Goal: Information Seeking & Learning: Learn about a topic

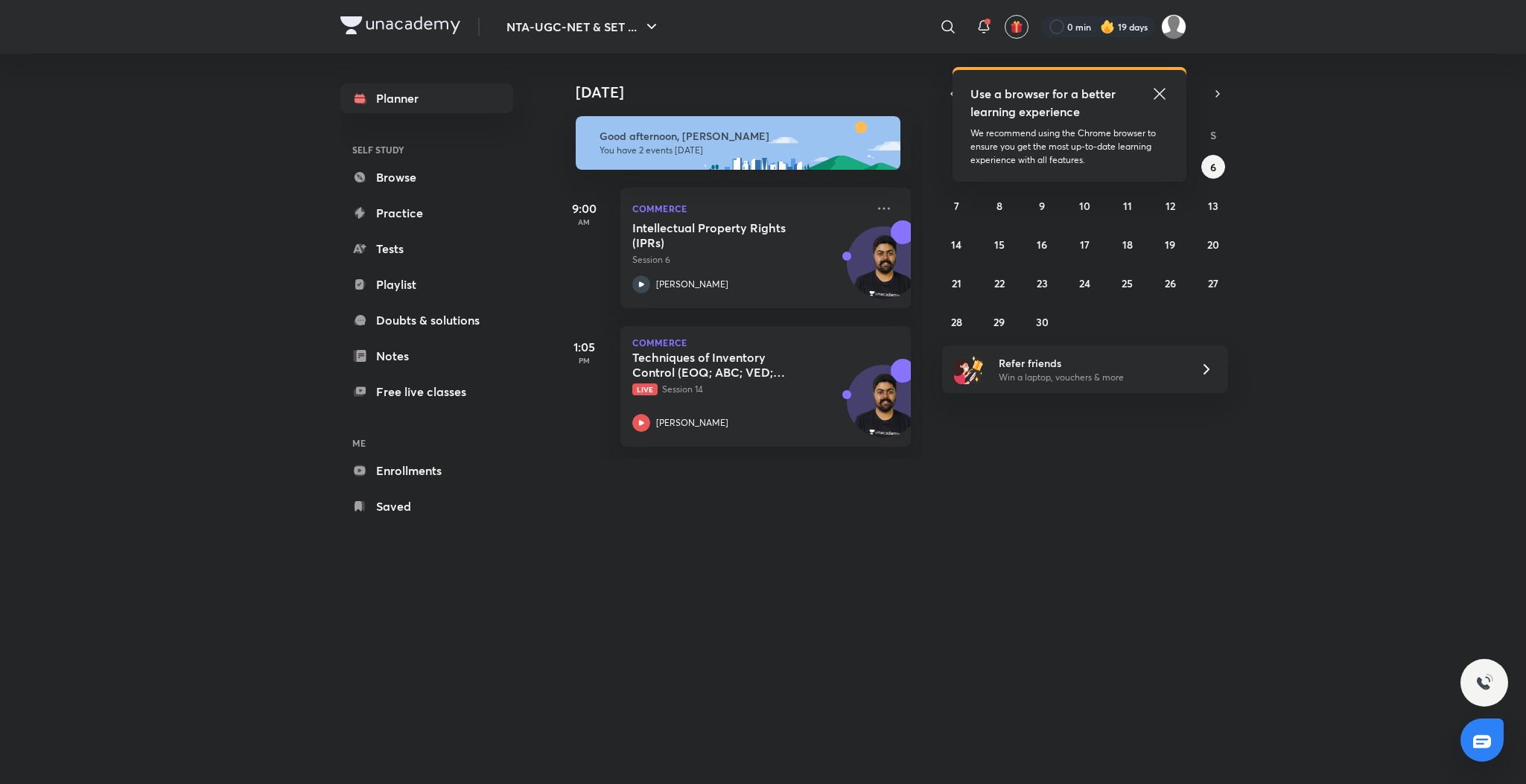
click at [1158, 90] on icon at bounding box center [1159, 93] width 18 height 18
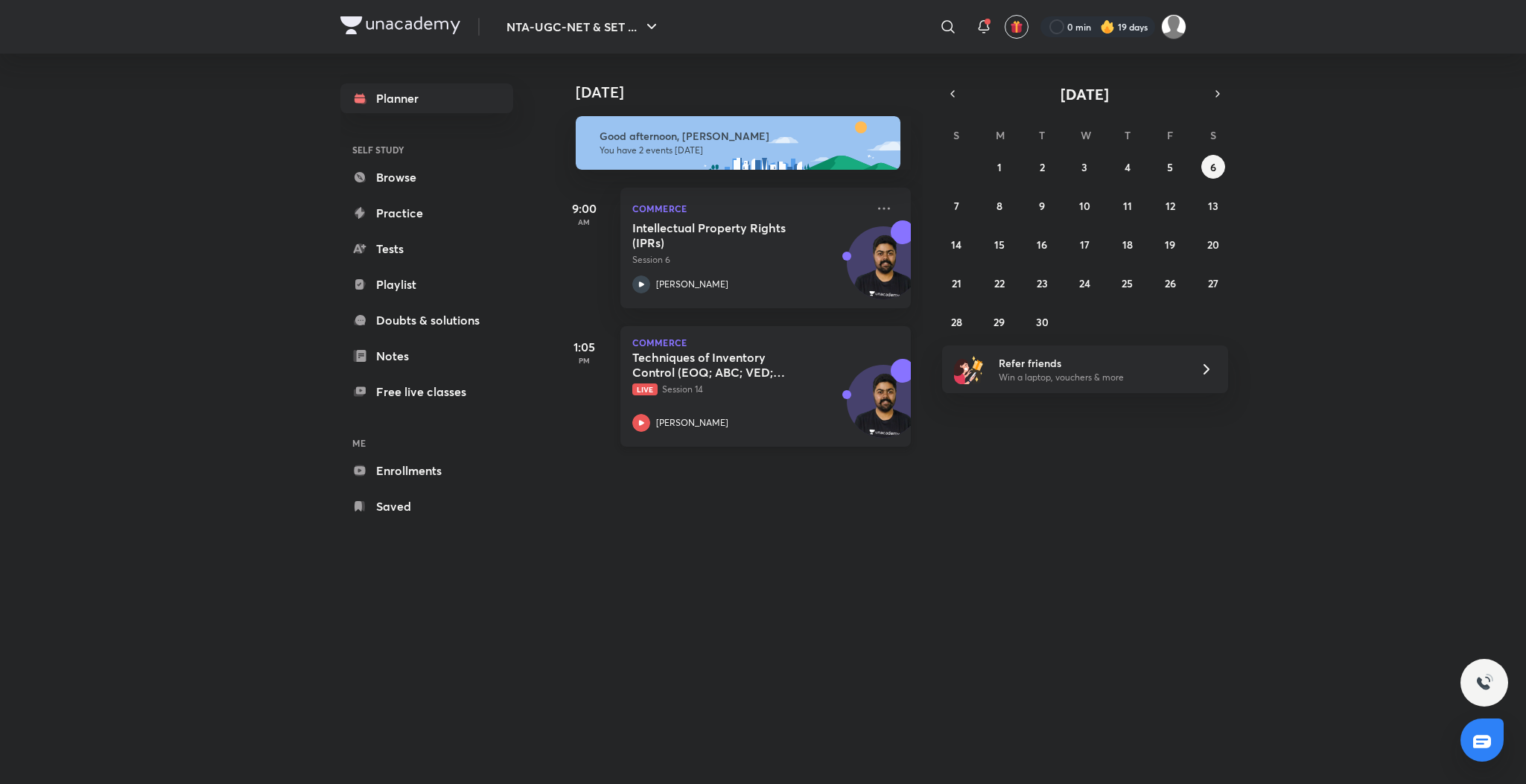
click at [635, 420] on icon at bounding box center [641, 423] width 18 height 18
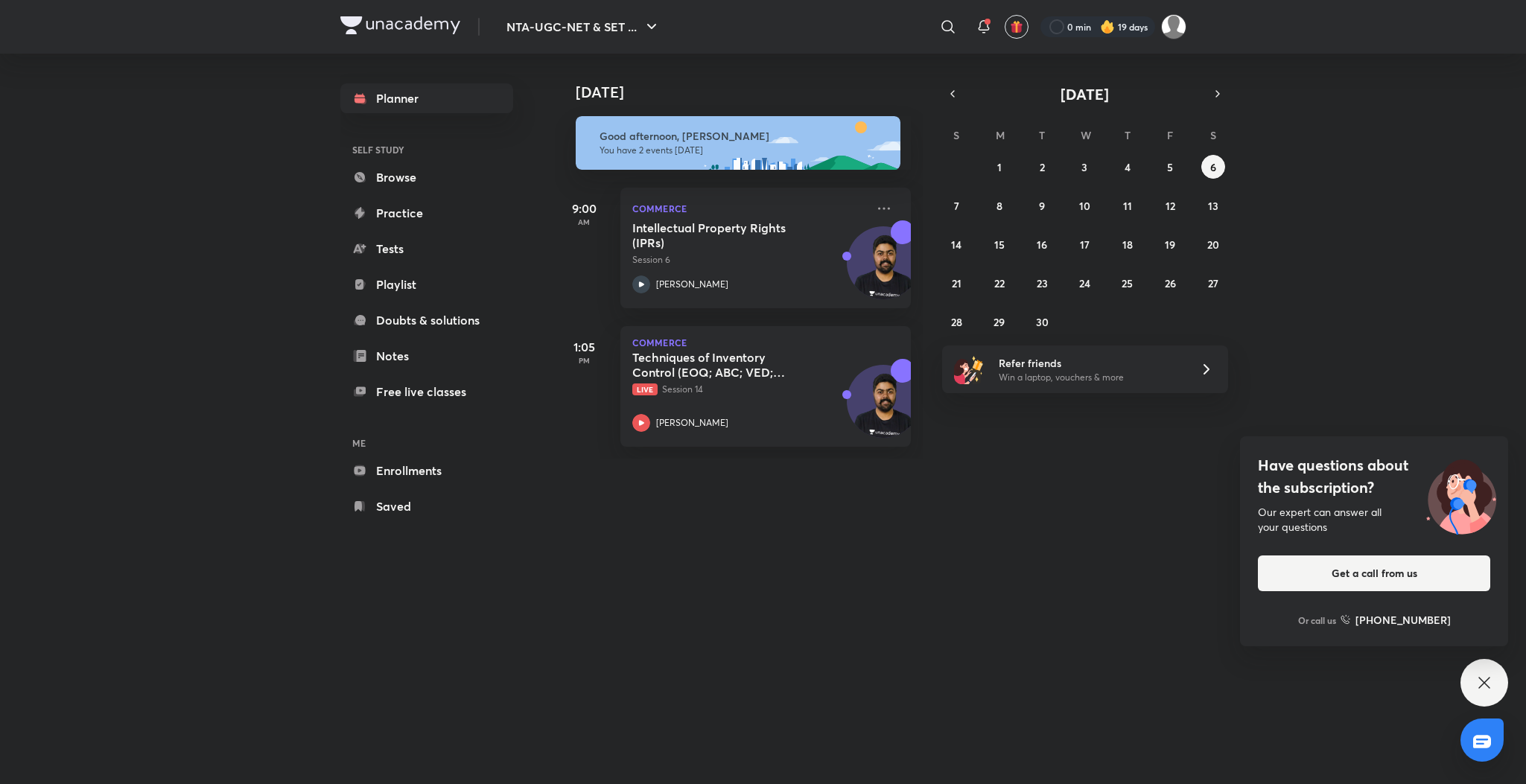
click at [1485, 693] on div "Have questions about the subscription? Our expert can answer all your questions…" at bounding box center [1484, 683] width 48 height 48
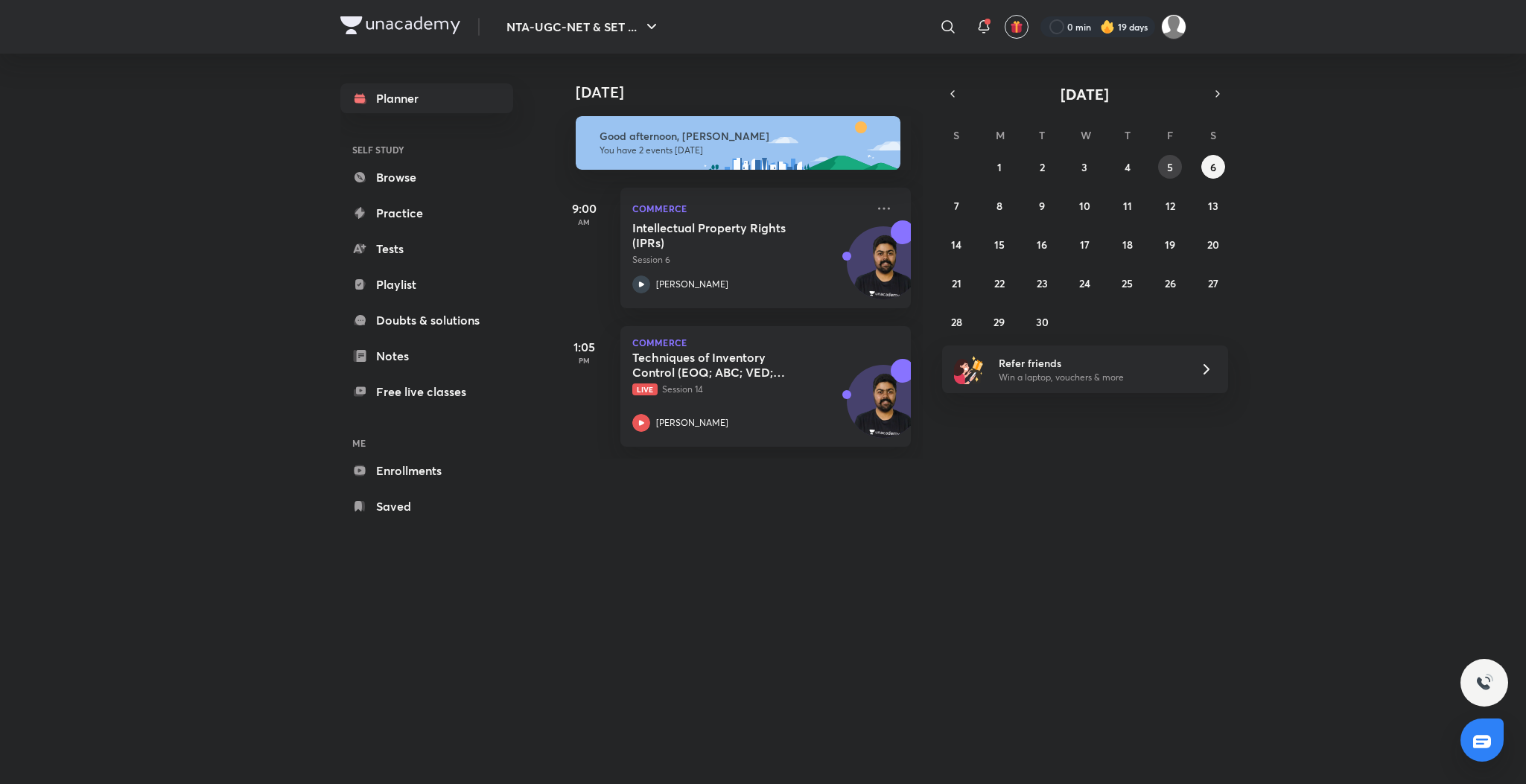
click at [1167, 168] on abbr "5" at bounding box center [1169, 167] width 6 height 14
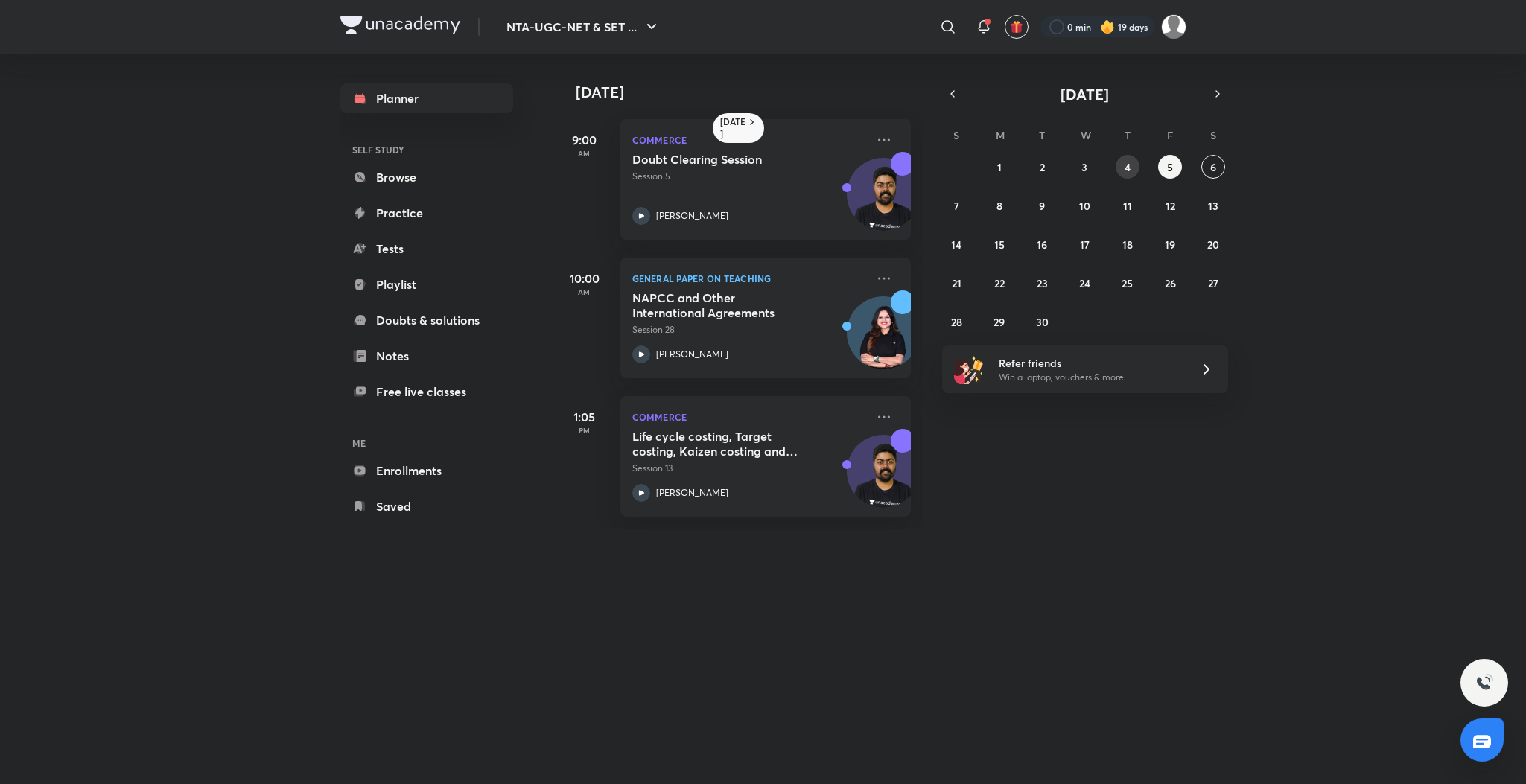
click at [1117, 168] on button "4" at bounding box center [1127, 166] width 24 height 24
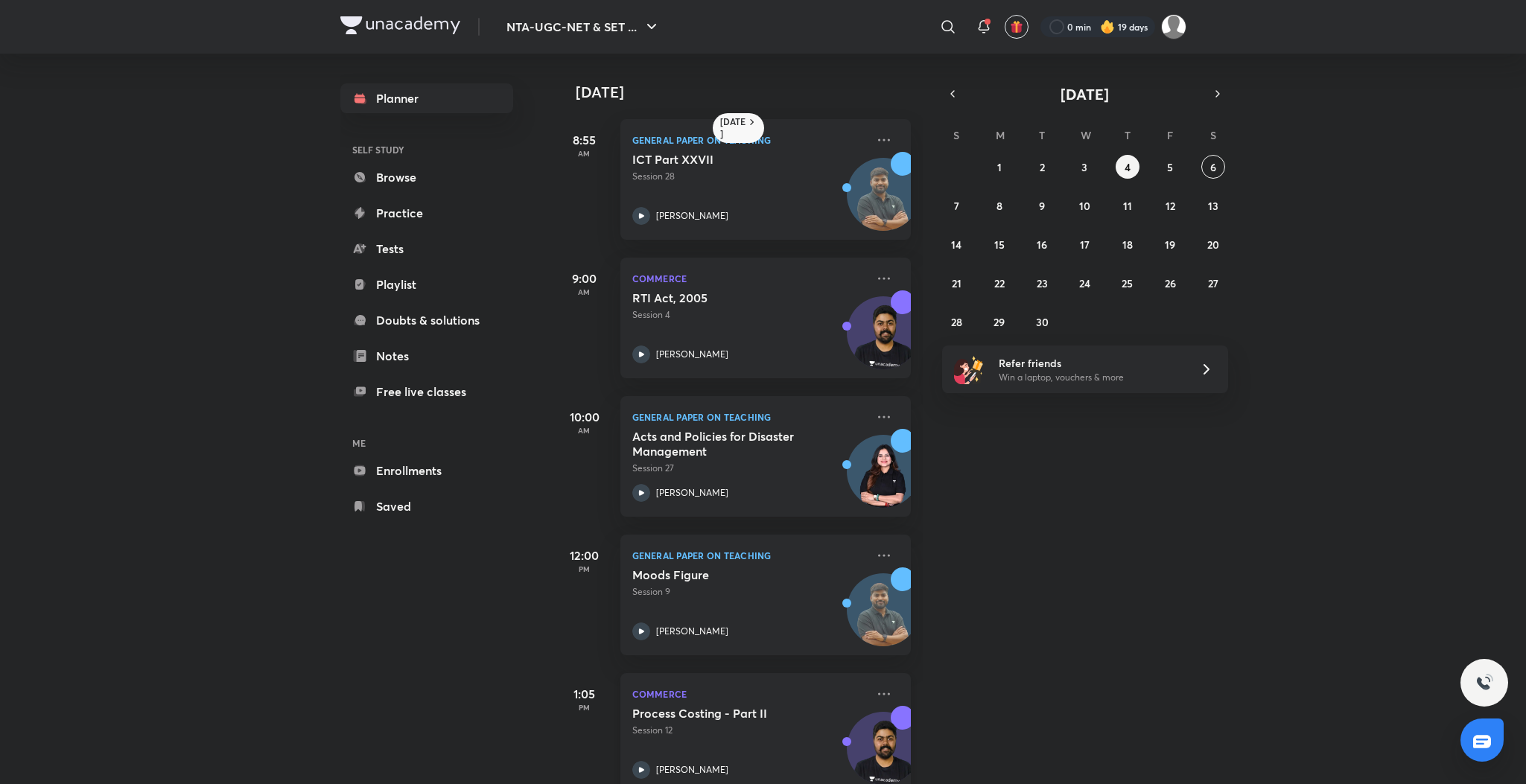
click at [640, 757] on div "Process Costing - Part II Session 12 [PERSON_NAME]" at bounding box center [748, 742] width 233 height 73
